Goal: Task Accomplishment & Management: Use online tool/utility

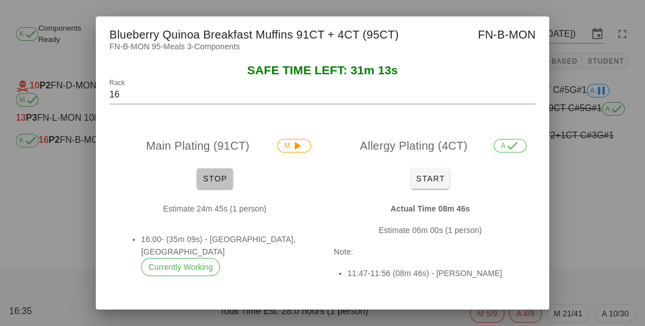
click at [207, 183] on span "Stop" at bounding box center [214, 178] width 27 height 9
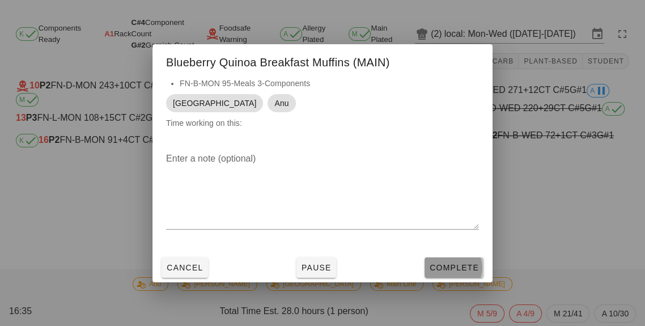
click at [454, 272] on span "Complete" at bounding box center [454, 267] width 50 height 9
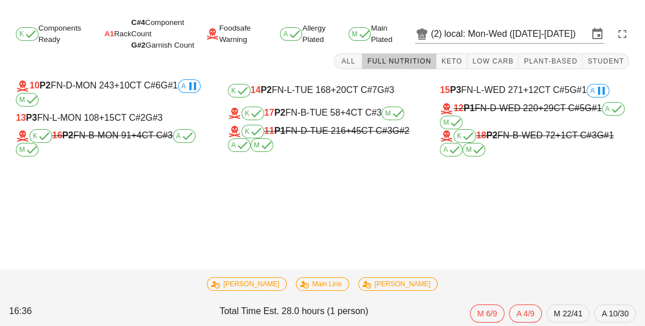
click at [386, 118] on span "M" at bounding box center [393, 114] width 23 height 14
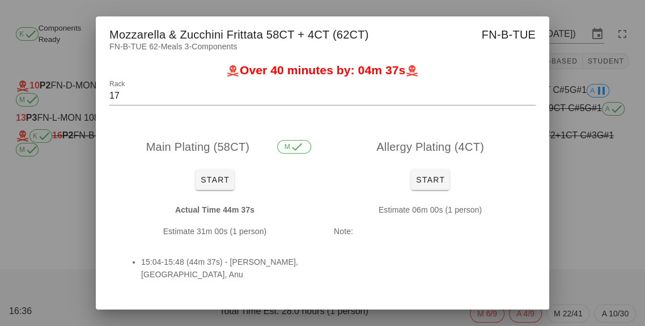
click at [580, 224] on div at bounding box center [322, 163] width 645 height 326
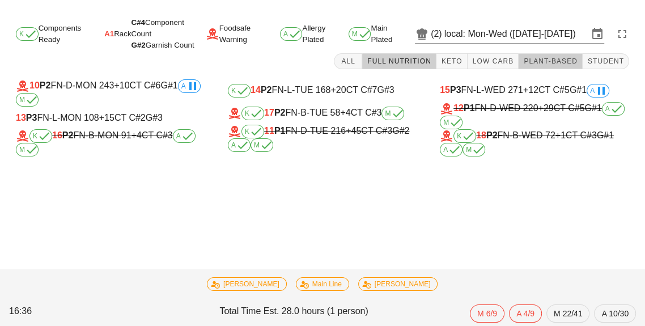
click at [554, 62] on span "Plant-Based" at bounding box center [550, 61] width 54 height 8
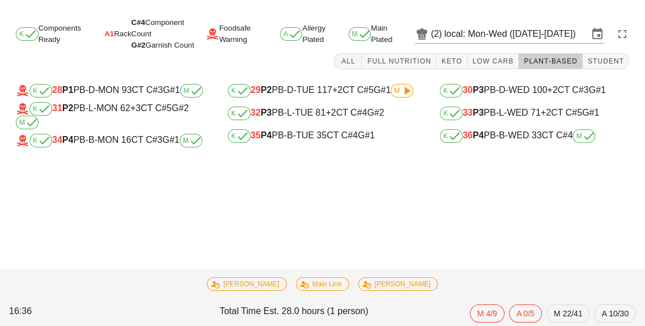
click at [317, 141] on div "K 35 P4 PB-B-TUE 35 CT C#4 G#1" at bounding box center [322, 136] width 189 height 14
type input "35"
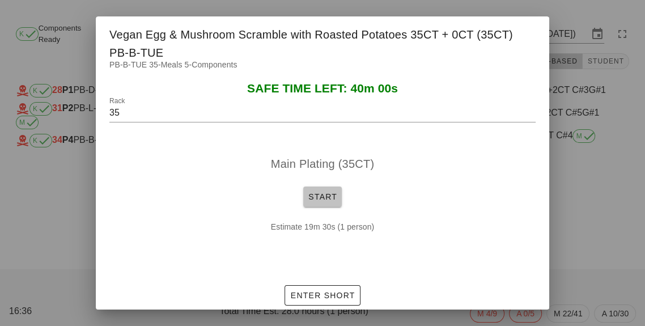
click at [318, 201] on span "Start" at bounding box center [322, 196] width 29 height 9
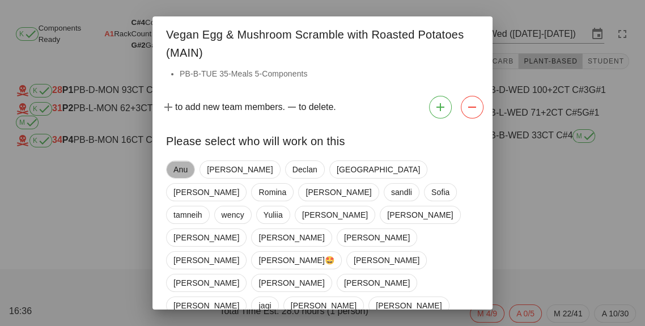
click at [166, 172] on span "Anu" at bounding box center [180, 169] width 29 height 18
click at [336, 166] on span "[GEOGRAPHIC_DATA]" at bounding box center [377, 169] width 83 height 17
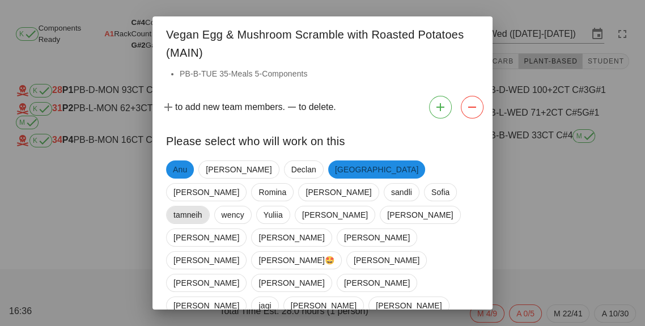
click at [202, 206] on span "tamneih" at bounding box center [187, 214] width 29 height 17
